Goal: Task Accomplishment & Management: Manage account settings

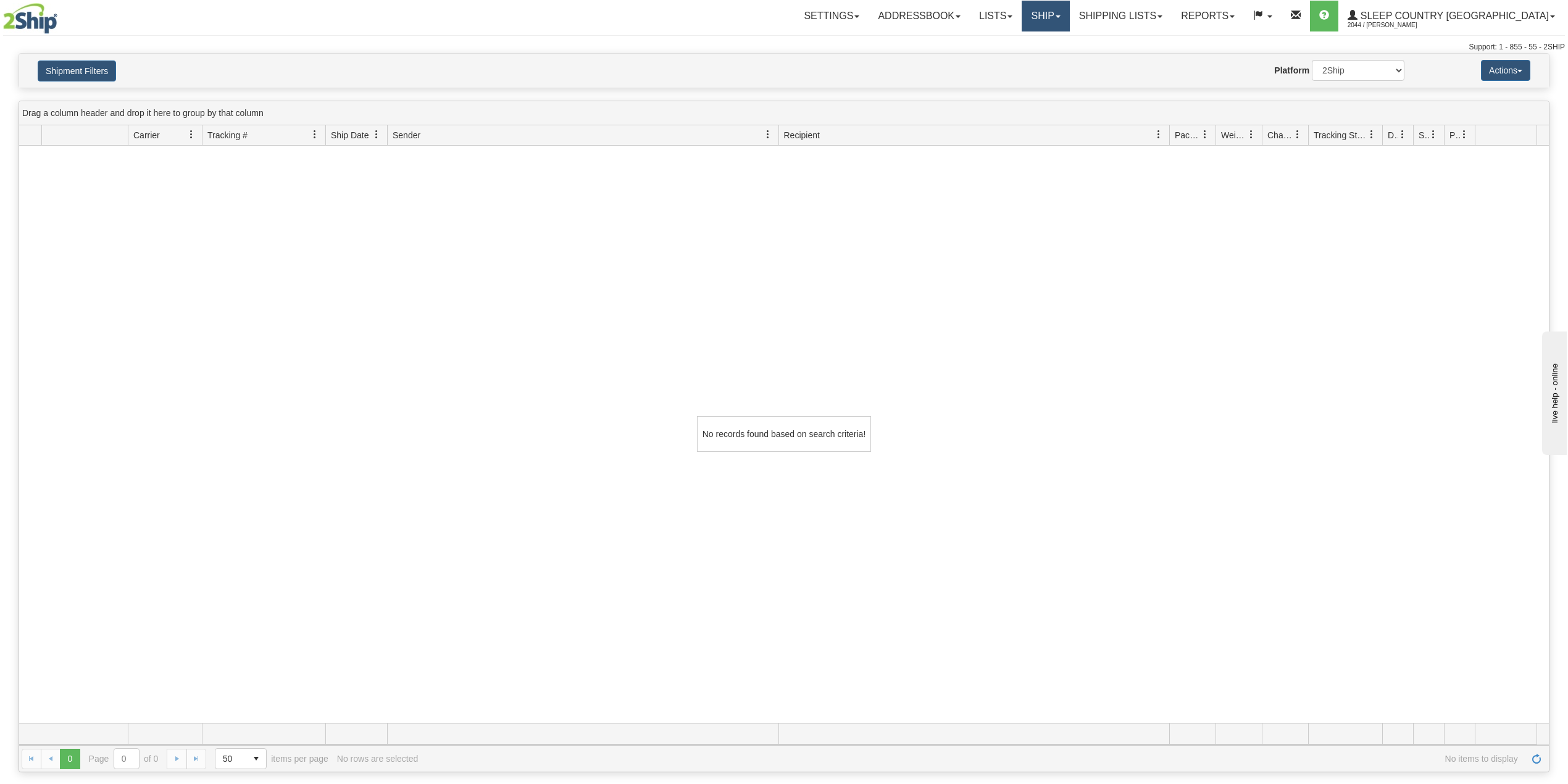
click at [1069, 9] on link "Ship" at bounding box center [1046, 16] width 47 height 30
click at [1057, 58] on span "OnHold / Order Queue" at bounding box center [1013, 59] width 88 height 10
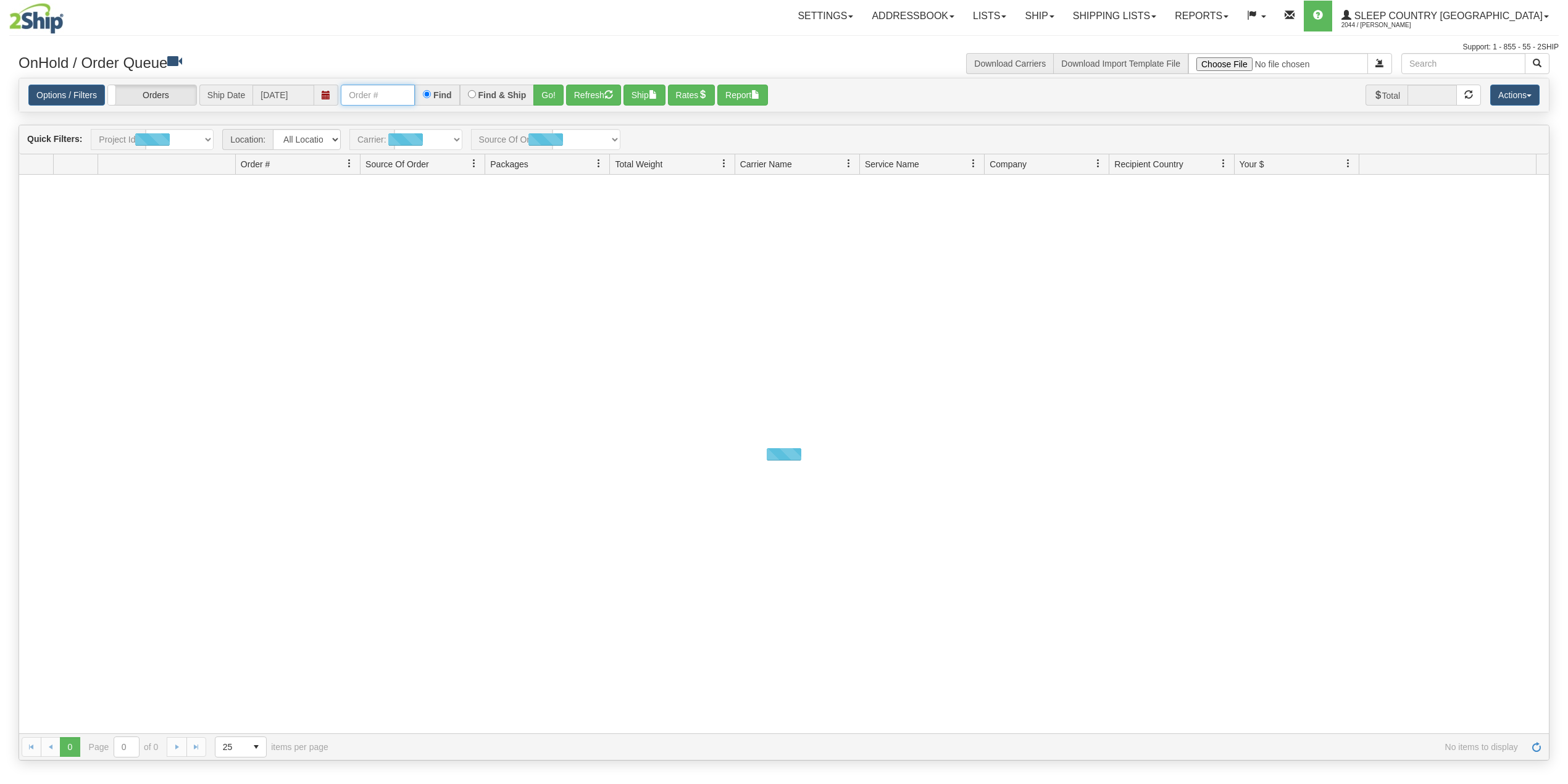
click at [369, 97] on input "text" at bounding box center [377, 94] width 74 height 21
paste input "9000H950650"
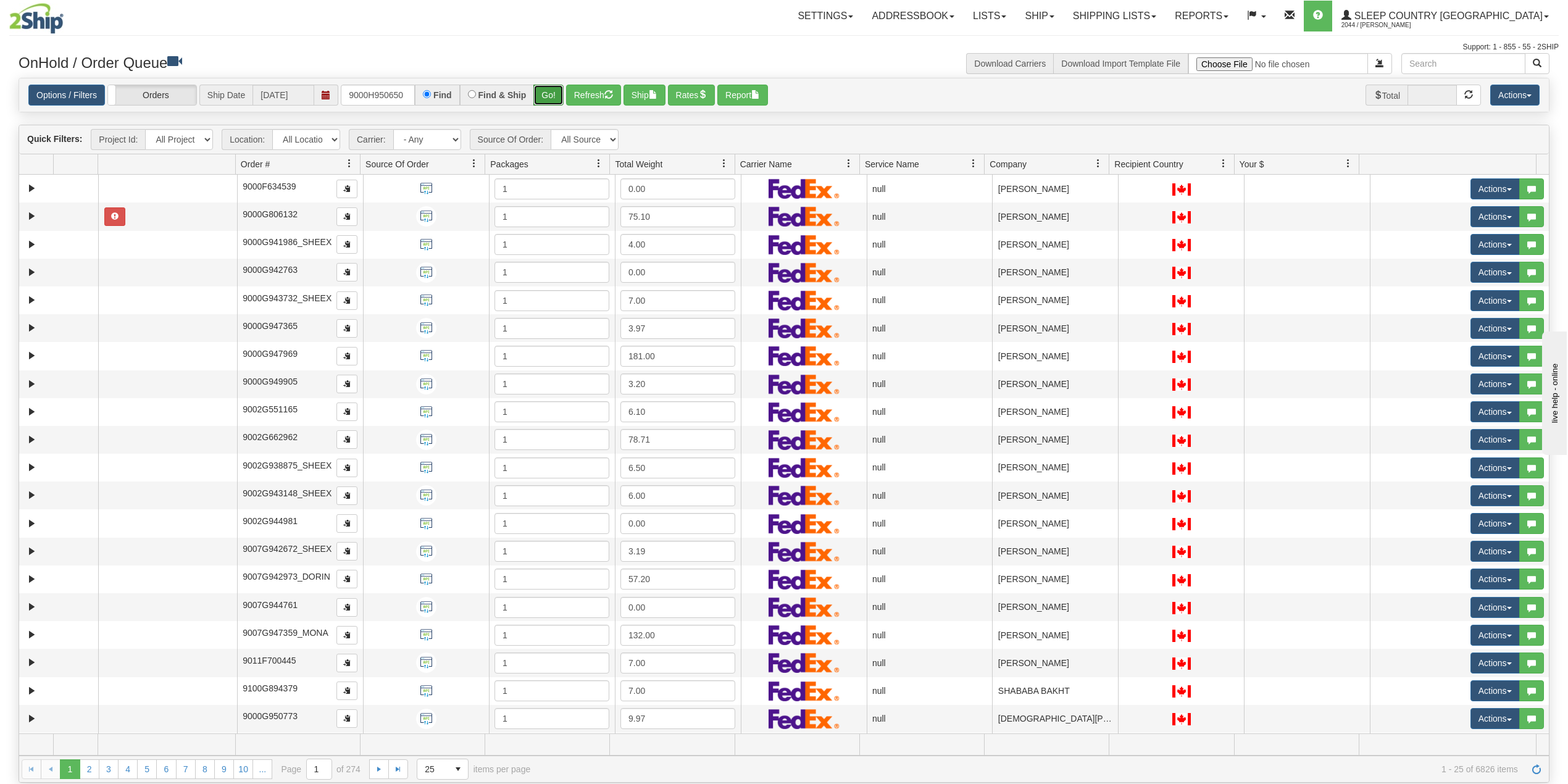
click at [552, 92] on button "Go!" at bounding box center [548, 94] width 30 height 21
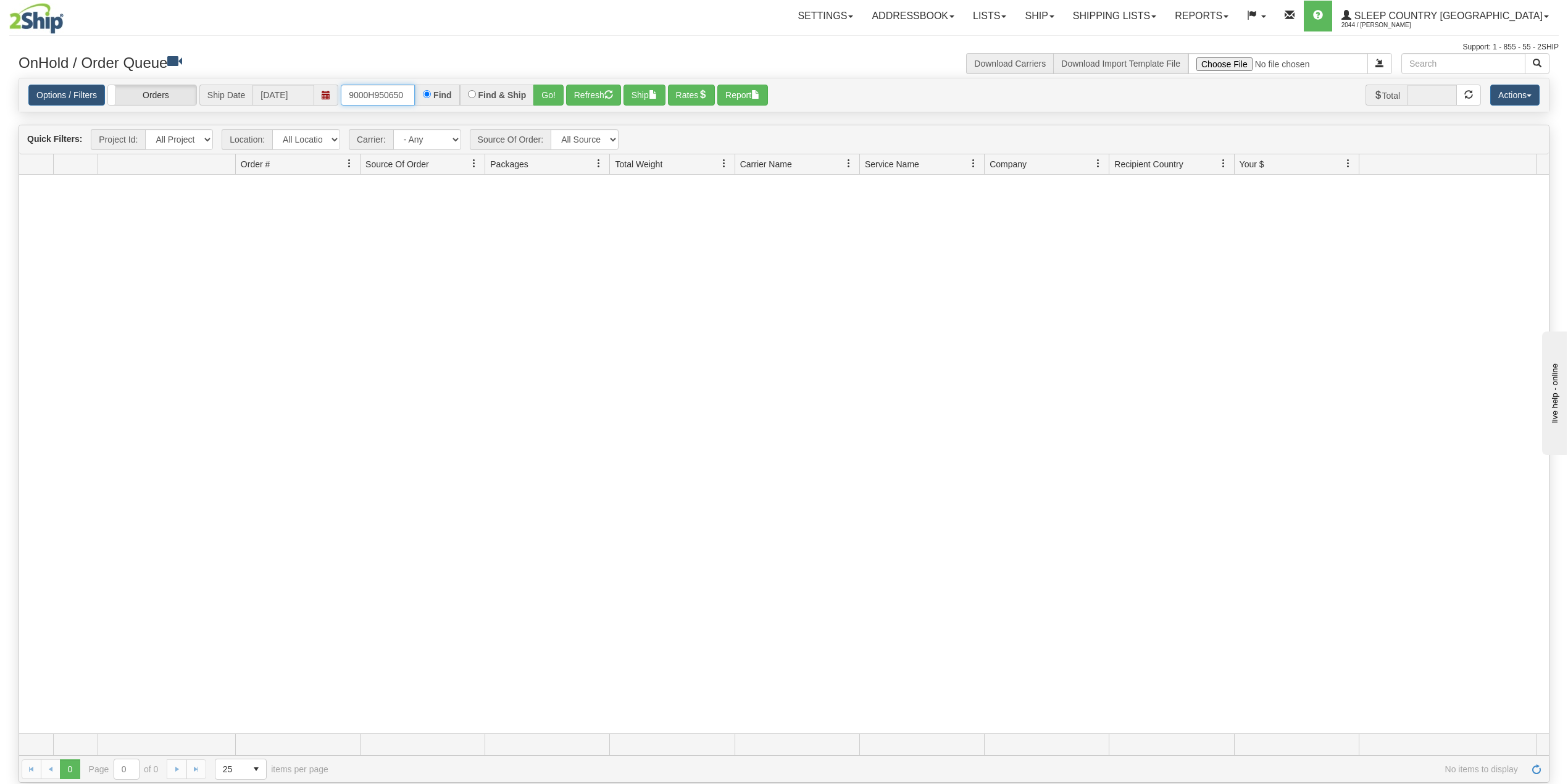
click at [408, 92] on input "9000H950650" at bounding box center [377, 94] width 74 height 21
type input "9000H950650"
click at [550, 91] on button "Go!" at bounding box center [548, 94] width 30 height 21
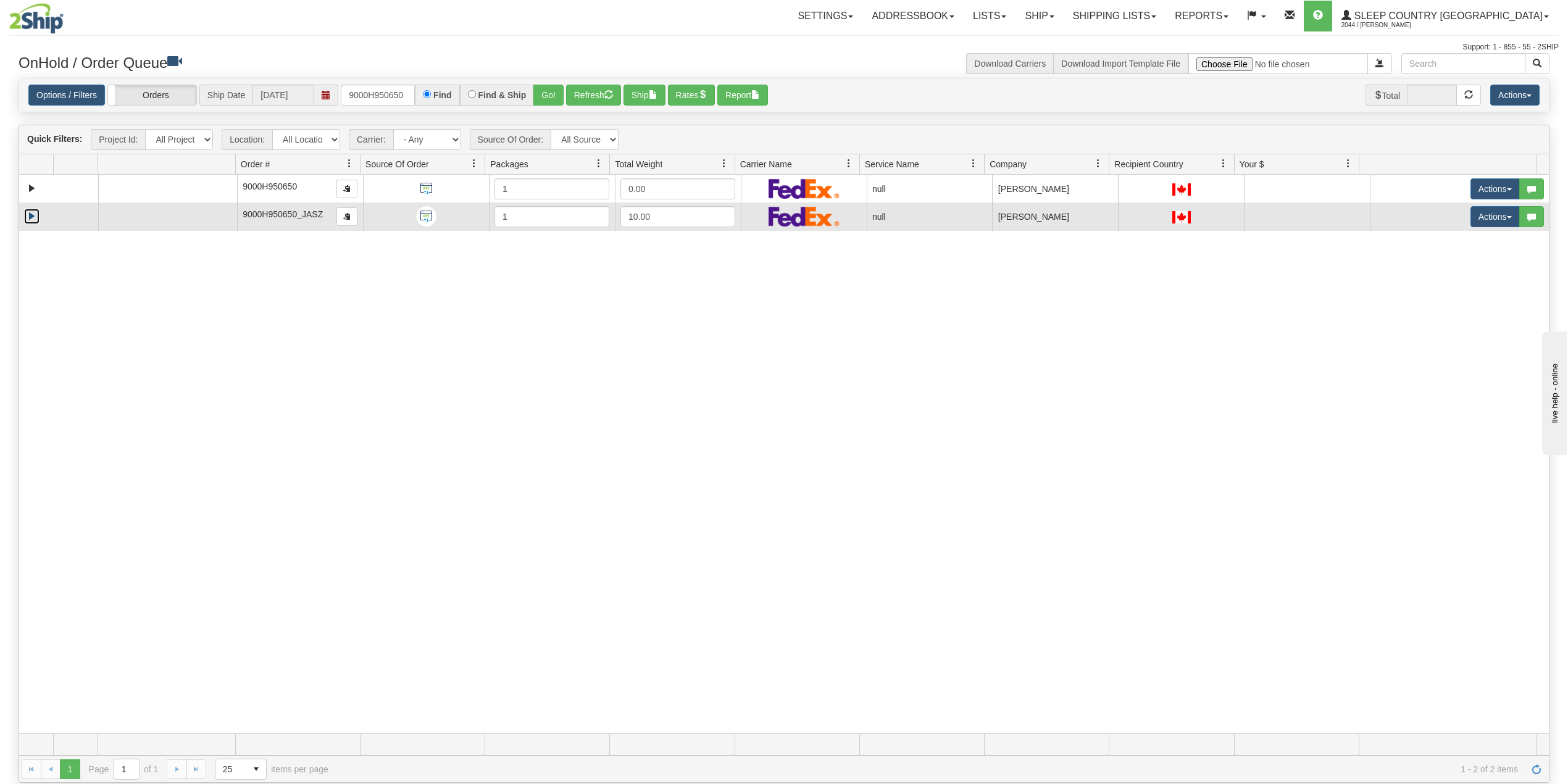
click at [35, 224] on link "Expand" at bounding box center [31, 216] width 16 height 16
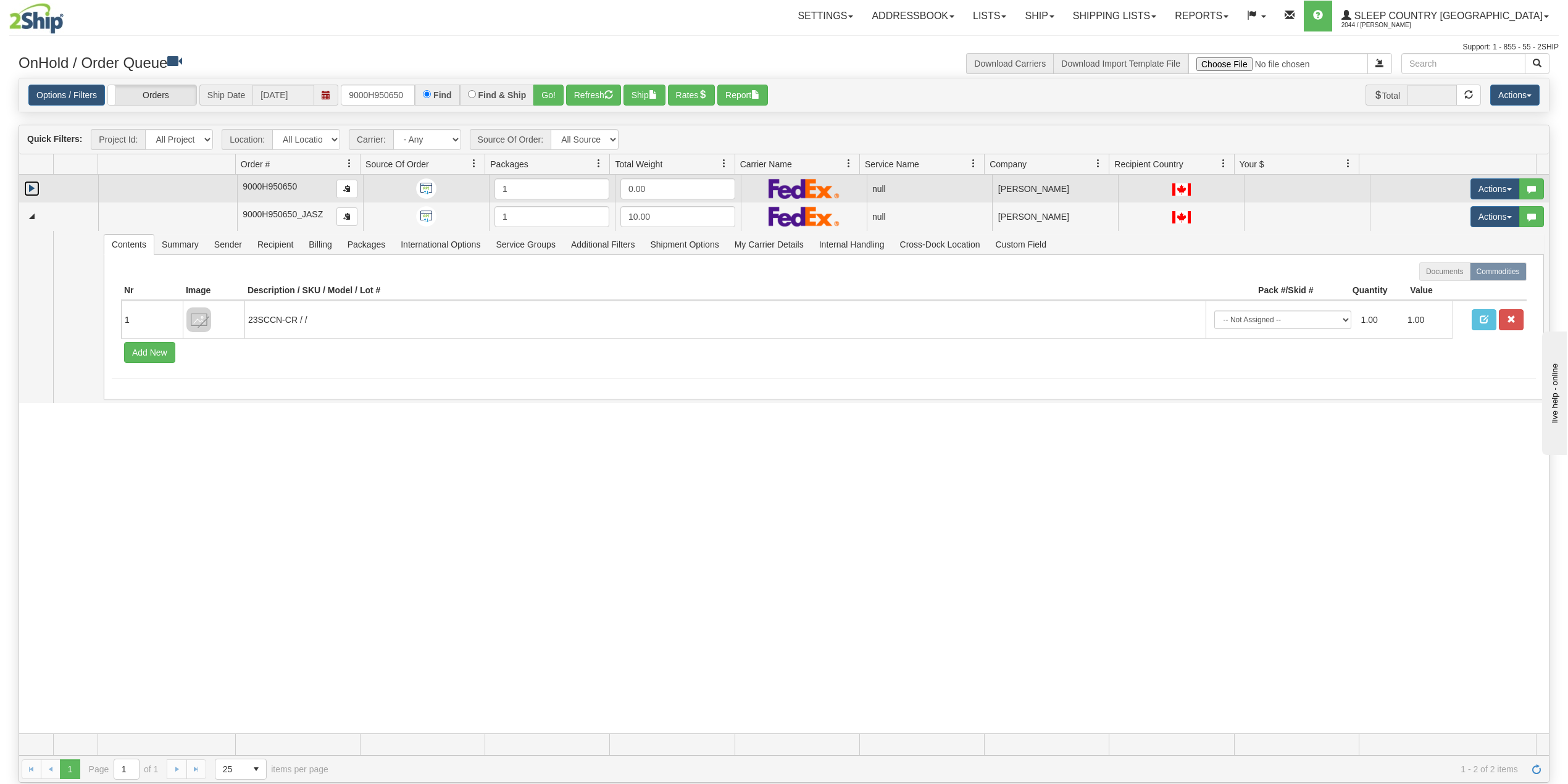
click at [28, 189] on link "Expand" at bounding box center [31, 189] width 16 height 16
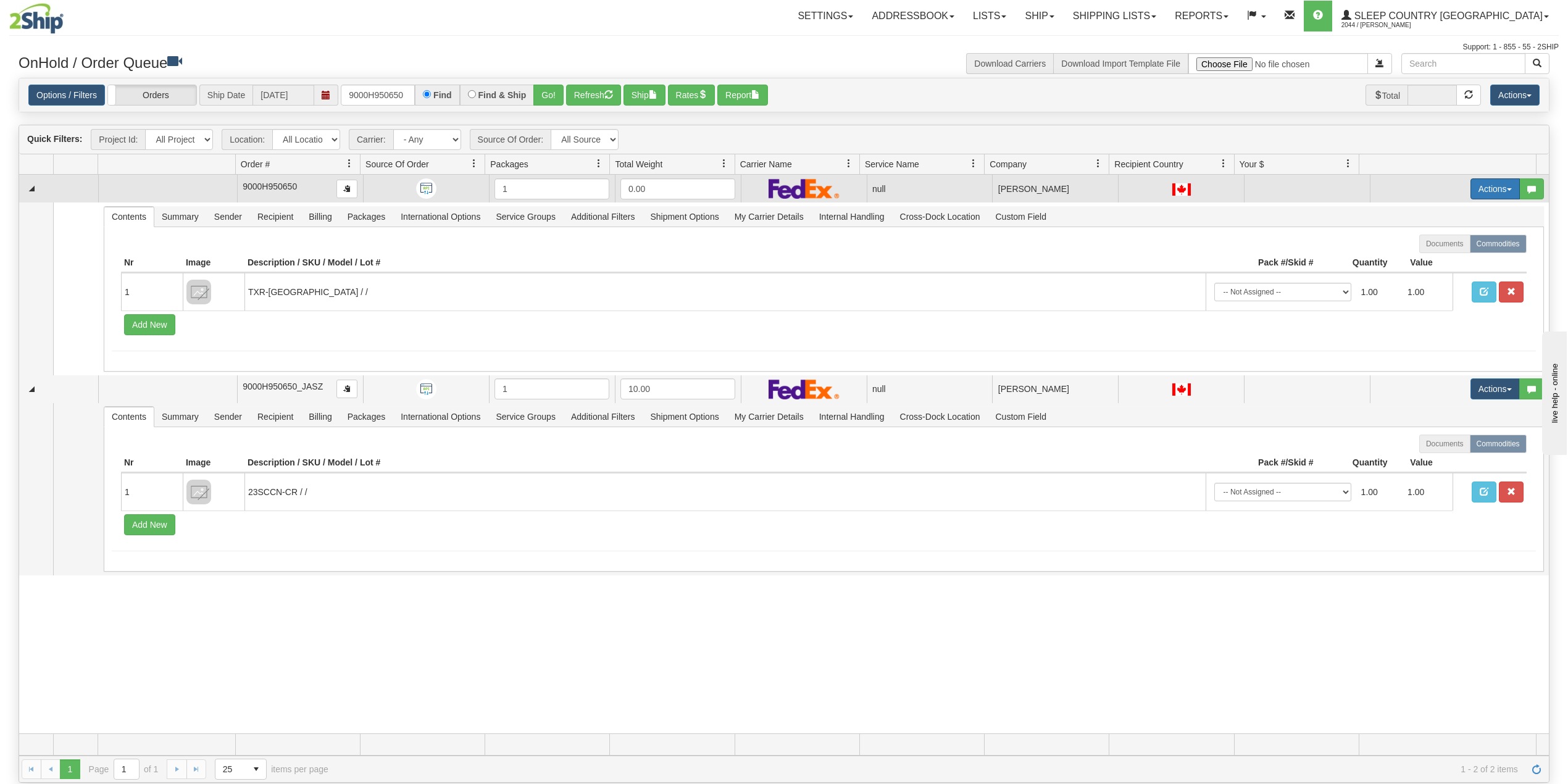
click at [1471, 181] on button "Actions" at bounding box center [1495, 188] width 49 height 21
click at [1433, 277] on span "Delete" at bounding box center [1442, 276] width 33 height 10
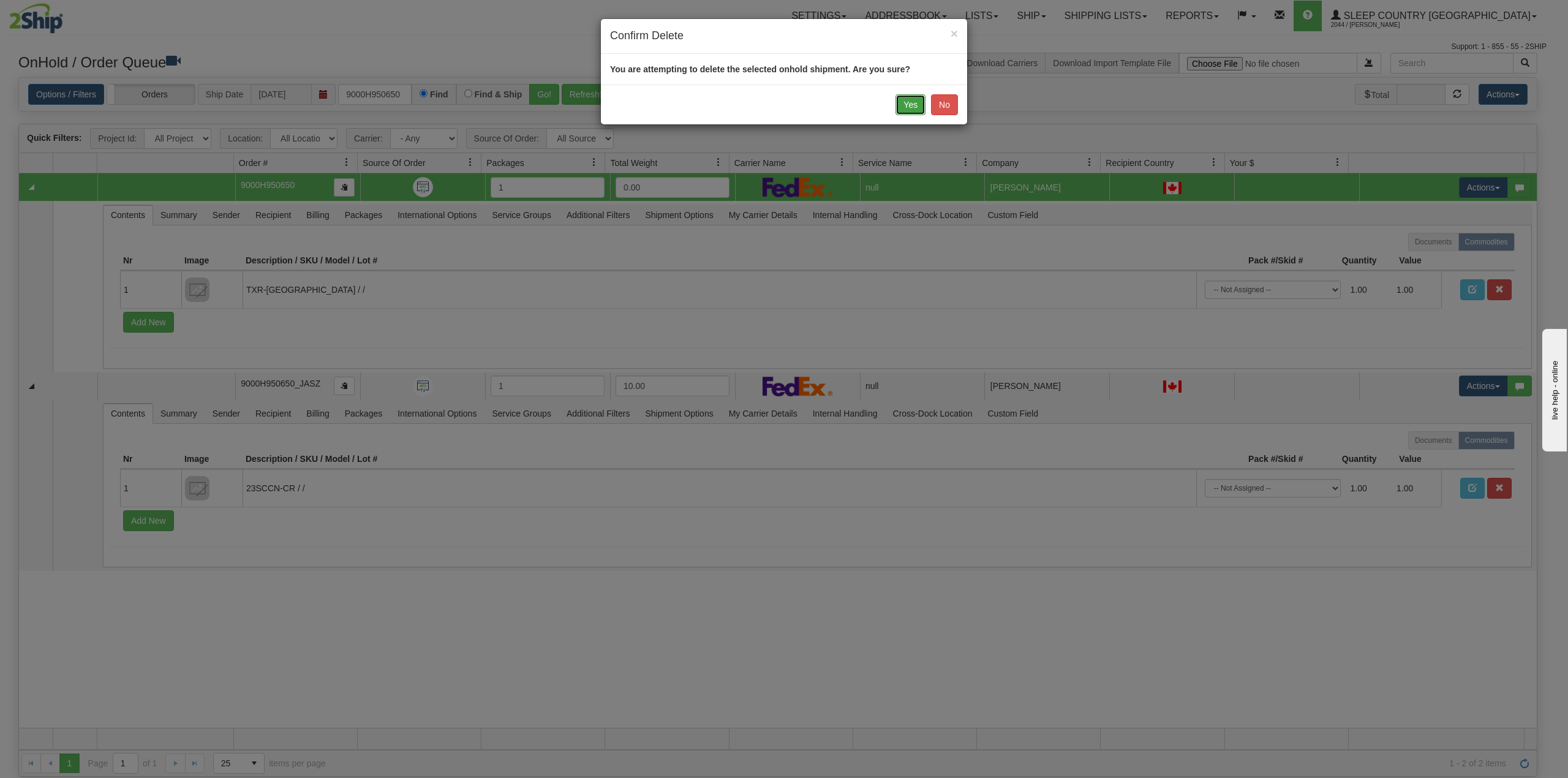
click at [905, 103] on button "Yes" at bounding box center [910, 104] width 30 height 20
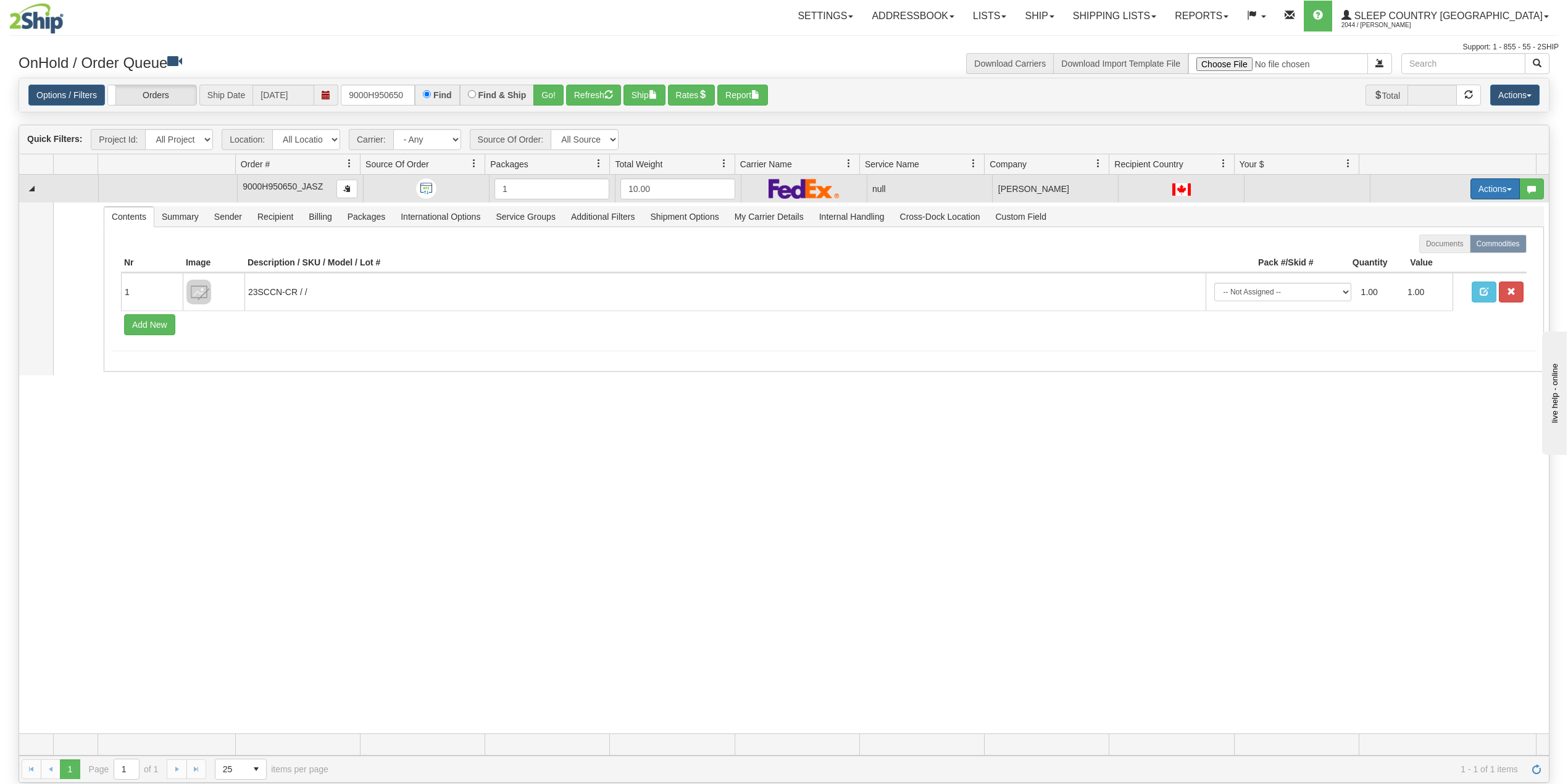
click at [1478, 194] on button "Actions" at bounding box center [1495, 188] width 49 height 21
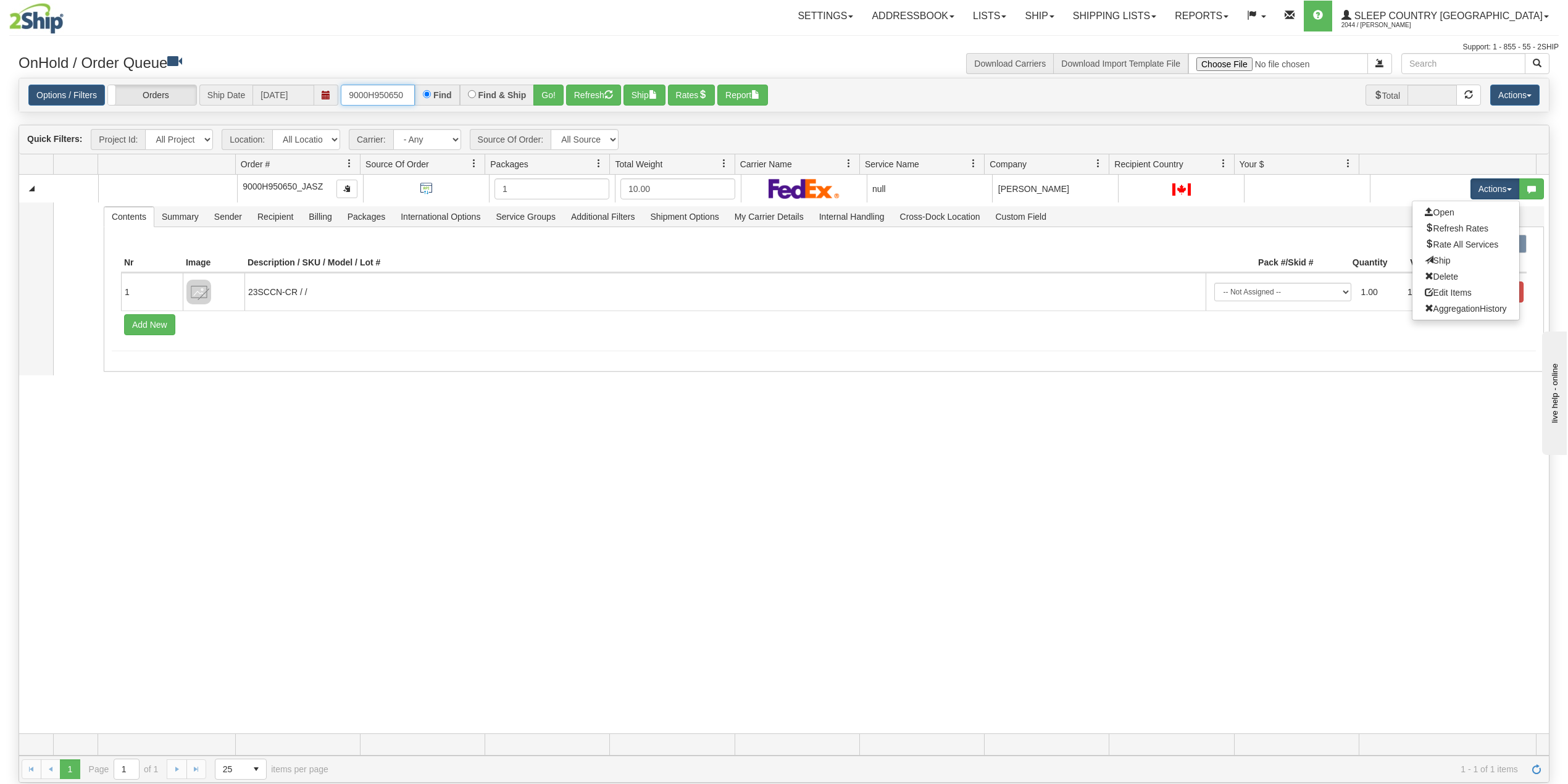
click at [411, 91] on input "9000H950650" at bounding box center [377, 94] width 74 height 21
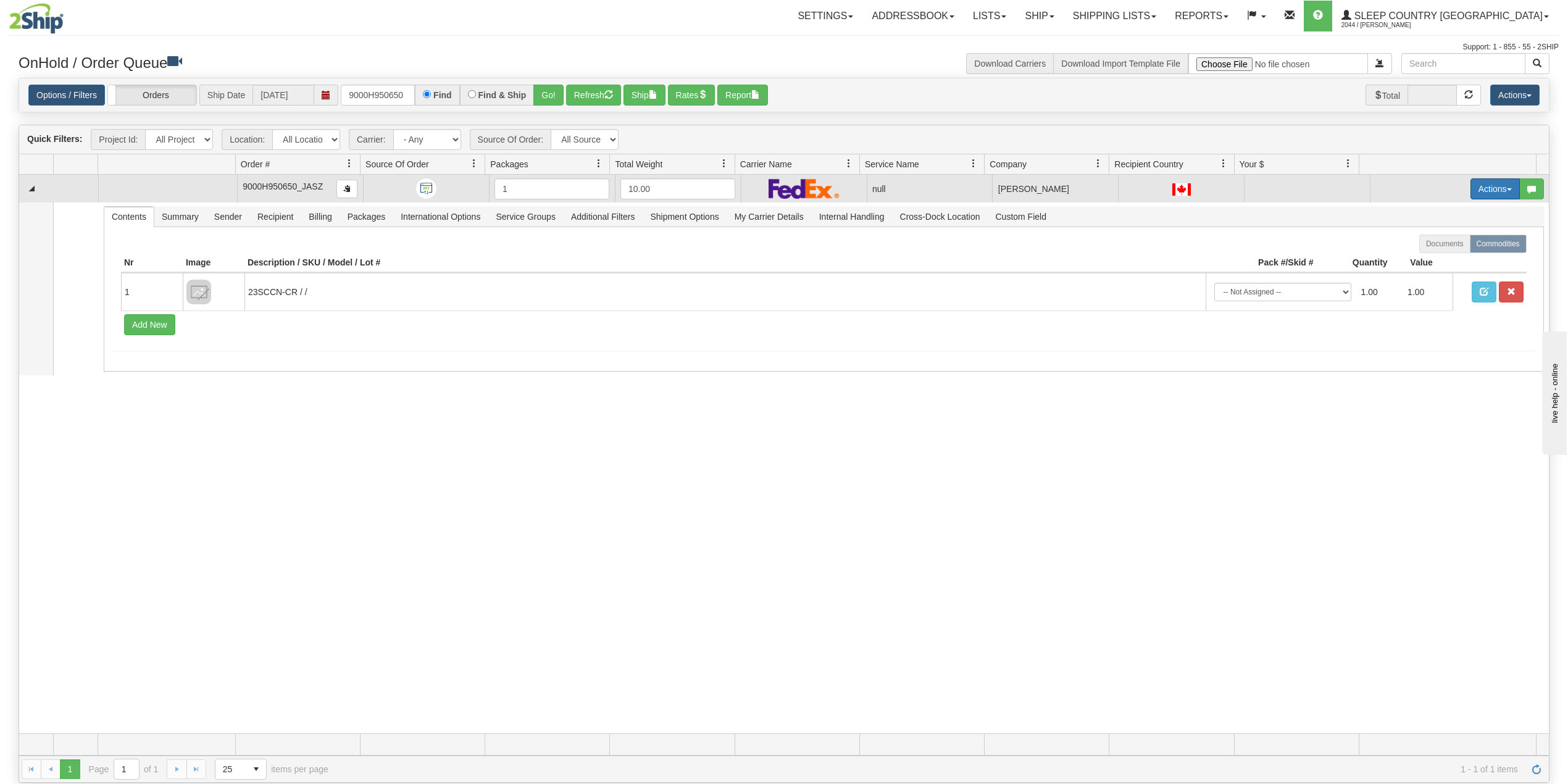
click at [1471, 188] on button "Actions" at bounding box center [1495, 188] width 49 height 21
click at [1434, 281] on span "Delete" at bounding box center [1442, 276] width 33 height 10
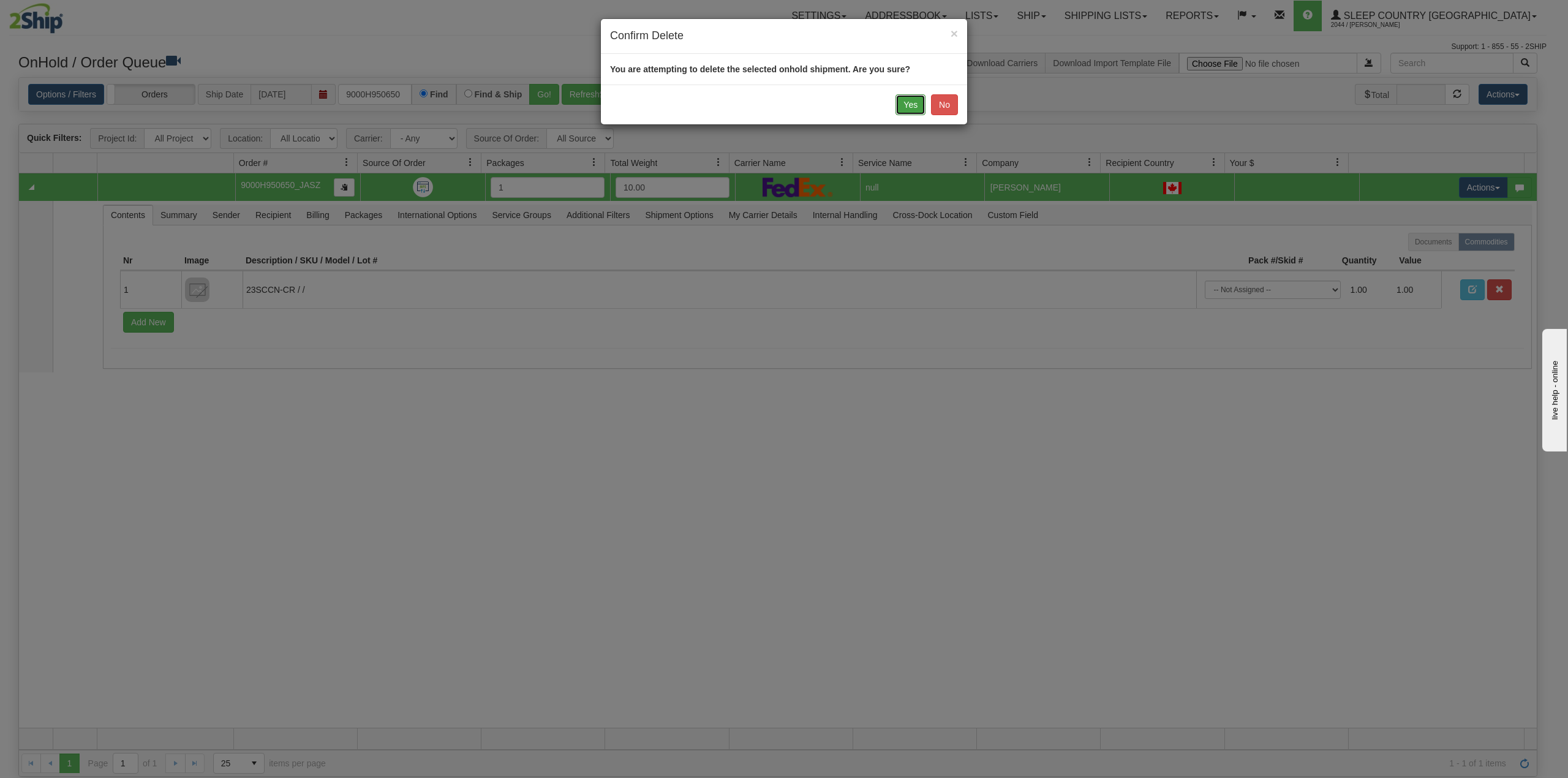
click at [907, 104] on button "Yes" at bounding box center [910, 104] width 30 height 20
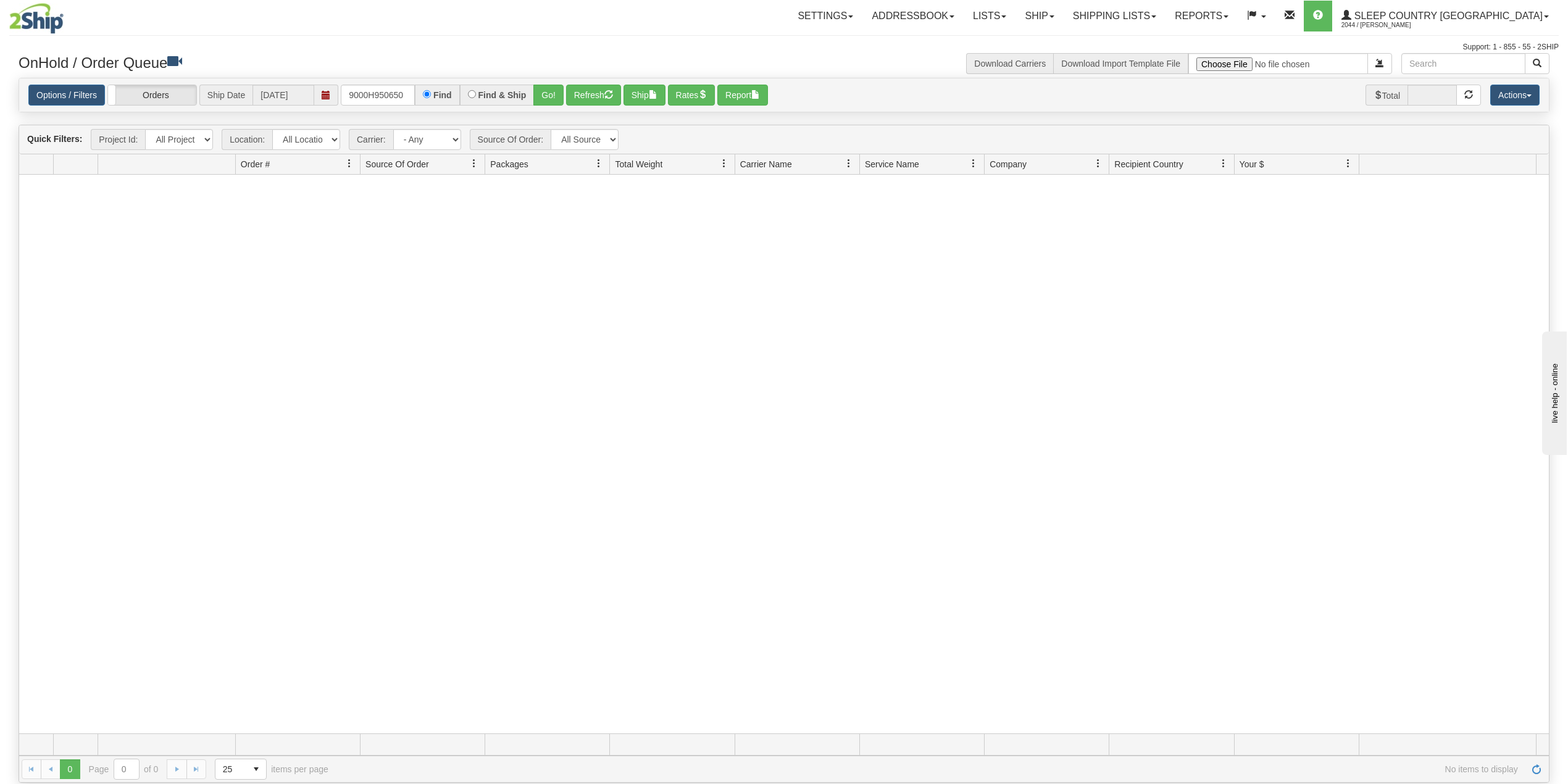
click at [851, 47] on div "Support: 1 - 855 - 55 - 2SHIP" at bounding box center [784, 47] width 1550 height 11
